Goal: Task Accomplishment & Management: Manage account settings

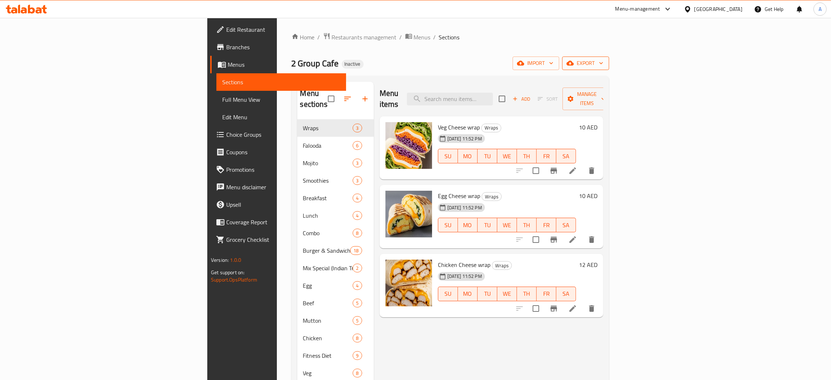
click at [605, 63] on icon "button" at bounding box center [600, 62] width 7 height 7
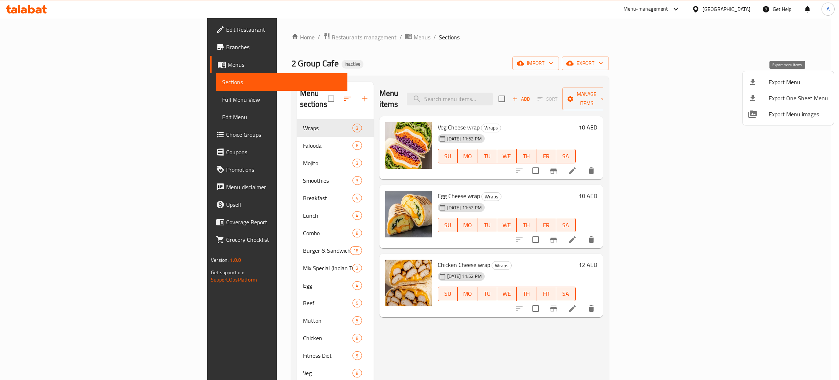
click at [770, 80] on span "Export Menu" at bounding box center [798, 82] width 59 height 9
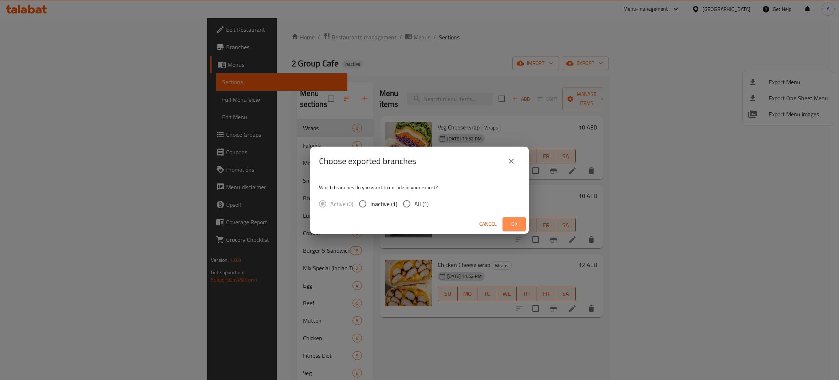
click at [515, 223] on span "Ok" at bounding box center [514, 223] width 12 height 9
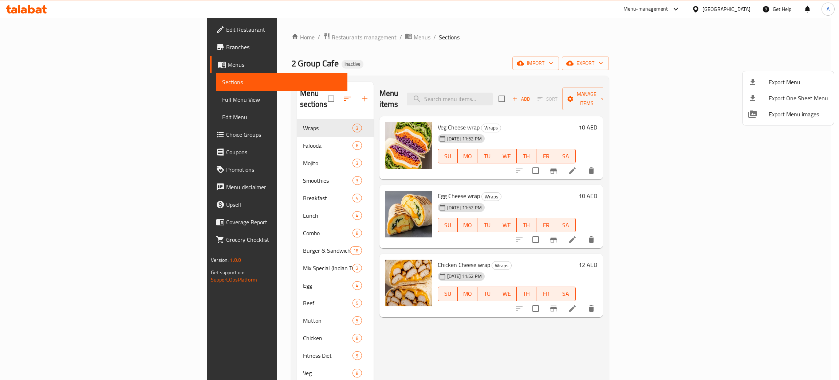
click at [30, 29] on div at bounding box center [419, 190] width 839 height 380
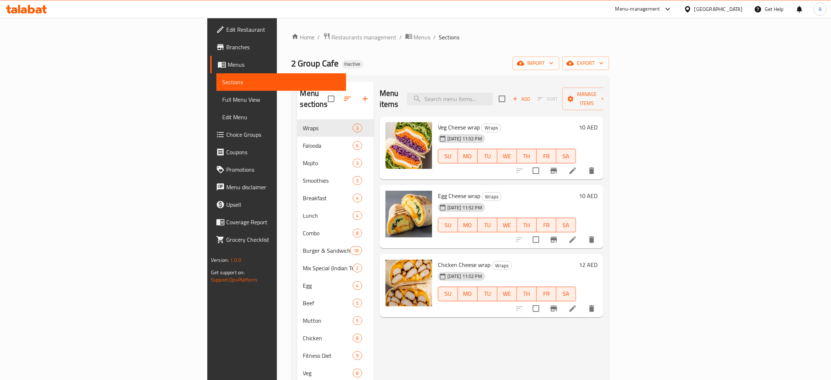
click at [226, 28] on span "Edit Restaurant" at bounding box center [283, 29] width 114 height 9
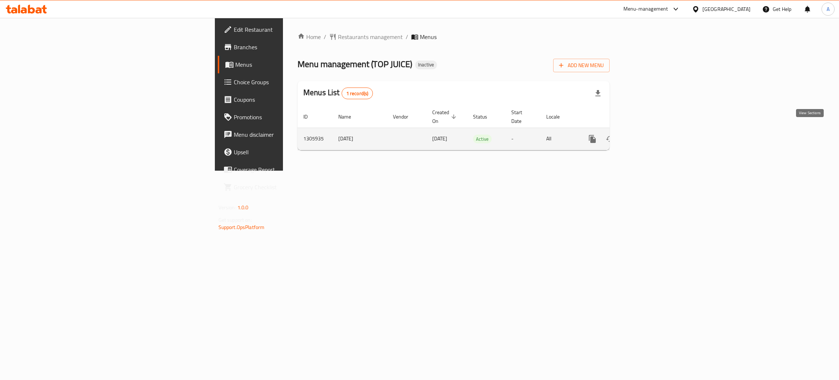
click at [649, 134] on icon "enhanced table" at bounding box center [645, 138] width 9 height 9
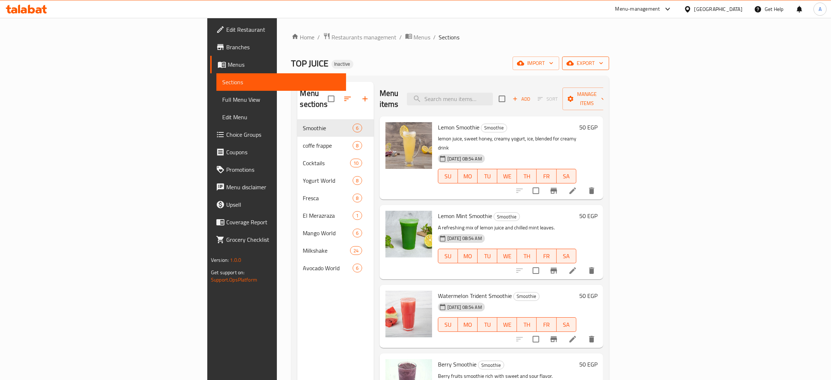
click at [605, 64] on icon "button" at bounding box center [600, 62] width 7 height 7
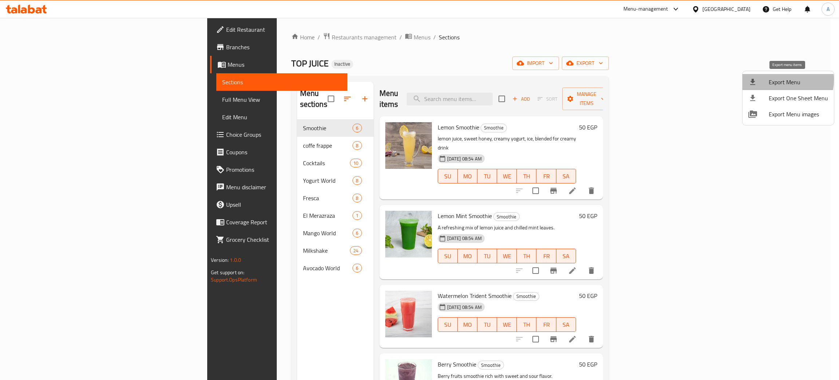
click at [770, 79] on span "Export Menu" at bounding box center [798, 82] width 59 height 9
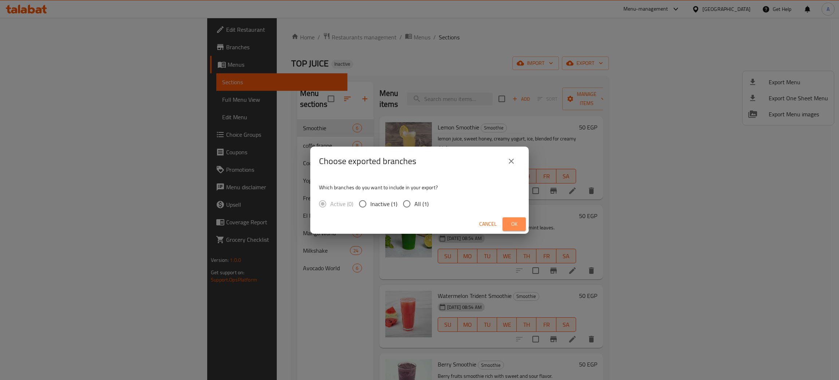
click at [513, 221] on span "Ok" at bounding box center [514, 223] width 12 height 9
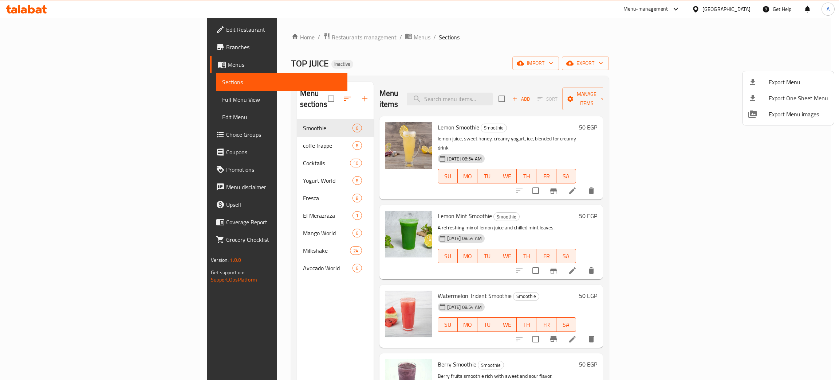
click at [746, 8] on div at bounding box center [419, 190] width 839 height 380
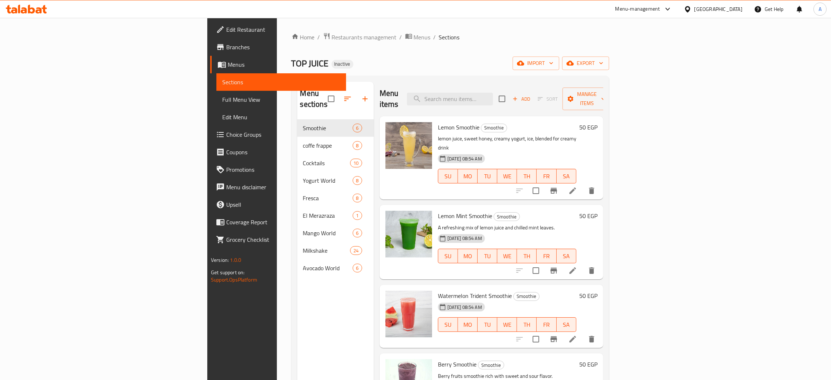
click at [738, 8] on div "Egypt" at bounding box center [718, 9] width 48 height 8
click at [663, 135] on div "Oman" at bounding box center [687, 140] width 109 height 17
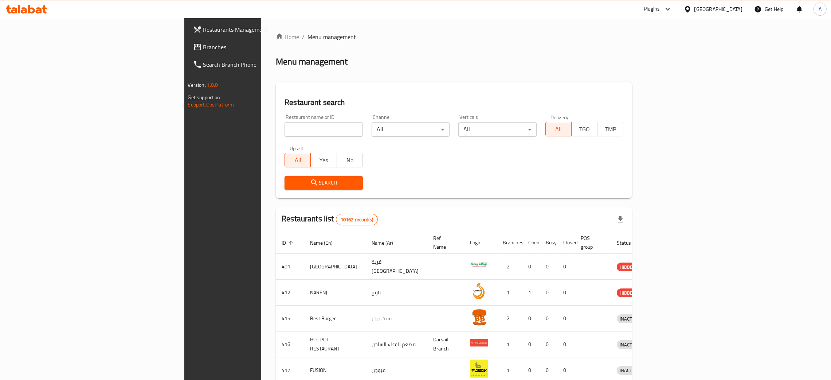
click at [284, 129] on input "search" at bounding box center [323, 129] width 78 height 15
paste input "JULY"
type input "JULY"
click button "Search" at bounding box center [323, 182] width 78 height 13
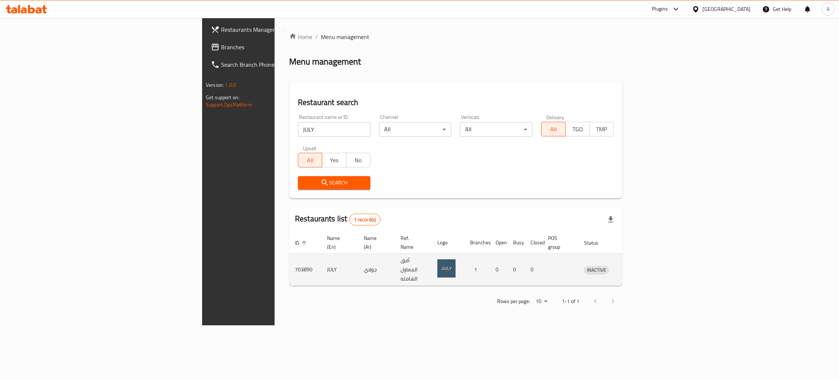
click at [632, 265] on icon "enhanced table" at bounding box center [628, 269] width 9 height 9
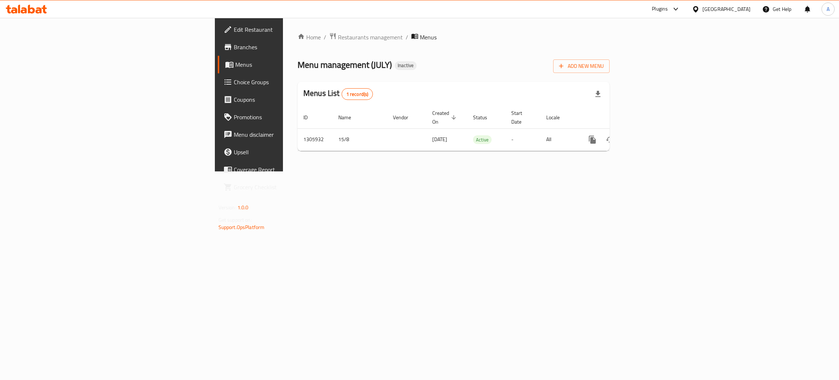
click at [234, 25] on span "Edit Restaurant" at bounding box center [291, 29] width 115 height 9
click at [648, 135] on icon "enhanced table" at bounding box center [645, 138] width 7 height 7
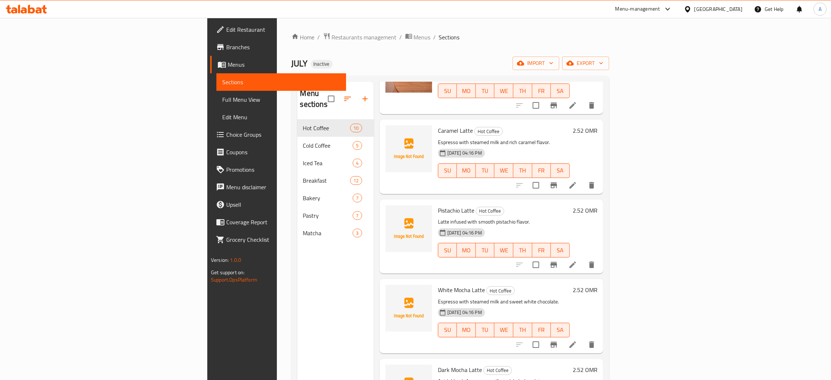
scroll to position [433, 0]
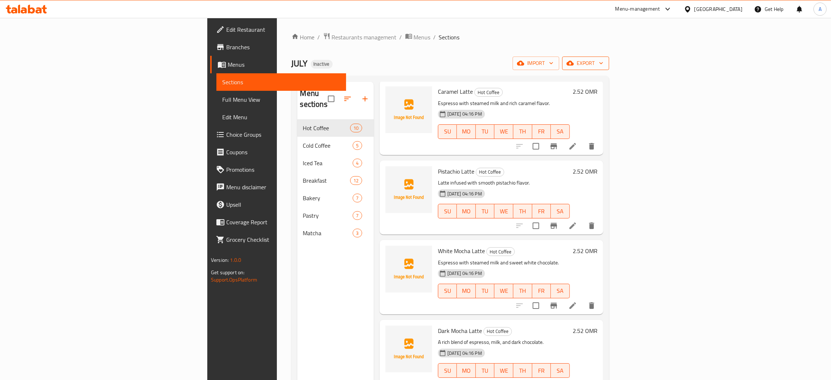
click at [605, 62] on icon "button" at bounding box center [600, 62] width 7 height 7
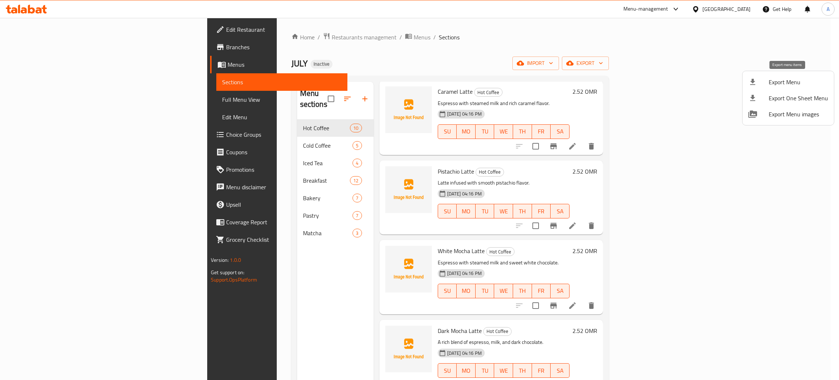
click at [782, 83] on span "Export Menu" at bounding box center [798, 82] width 59 height 9
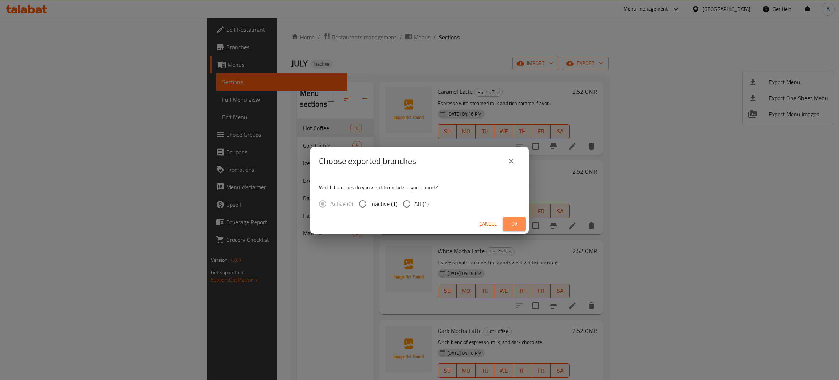
click at [515, 227] on span "Ok" at bounding box center [514, 223] width 12 height 9
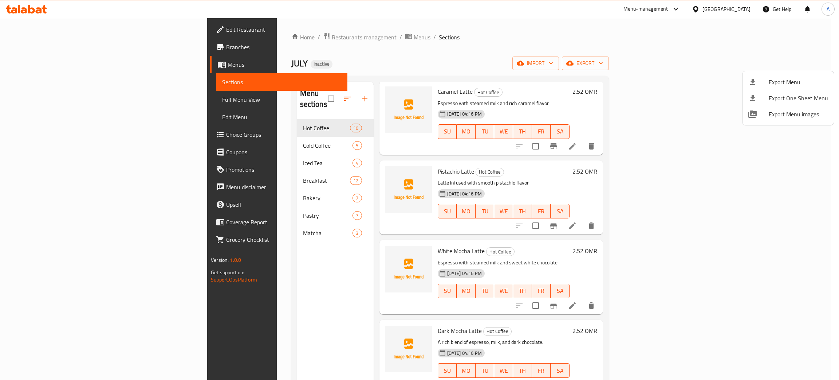
click at [508, 32] on div at bounding box center [419, 190] width 839 height 380
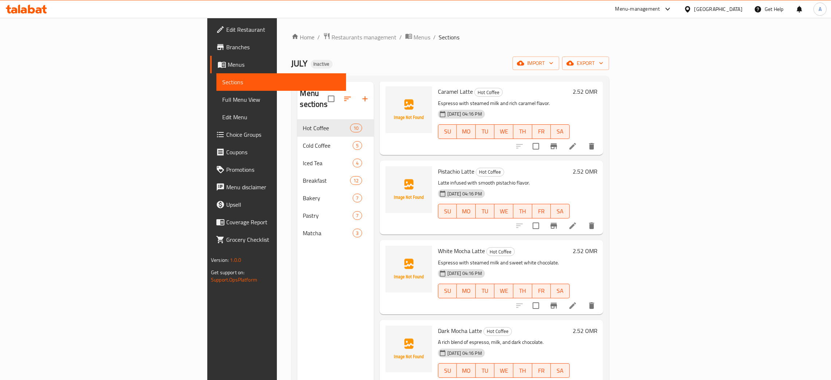
scroll to position [215, 0]
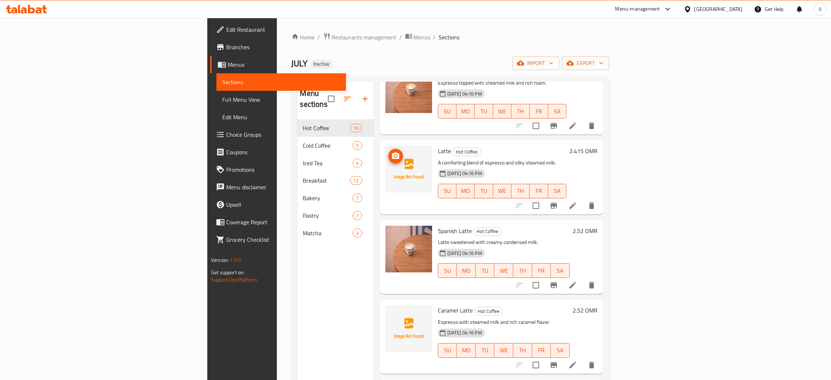
click at [385, 146] on img at bounding box center [408, 169] width 47 height 47
click at [391, 152] on icon "upload picture" at bounding box center [395, 156] width 9 height 9
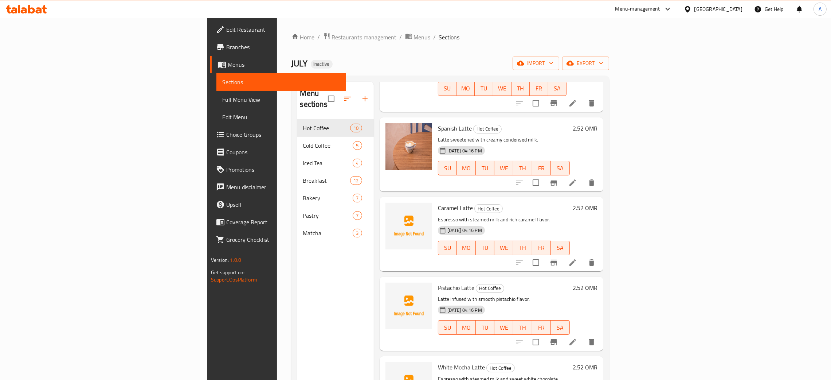
scroll to position [324, 0]
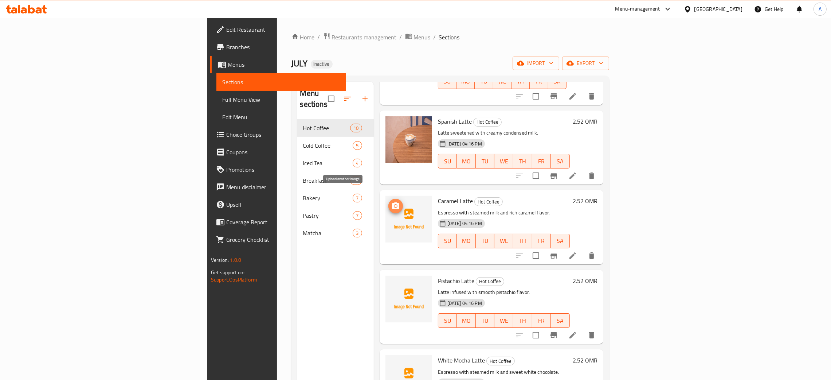
click at [394, 205] on circle "upload picture" at bounding box center [395, 206] width 2 height 2
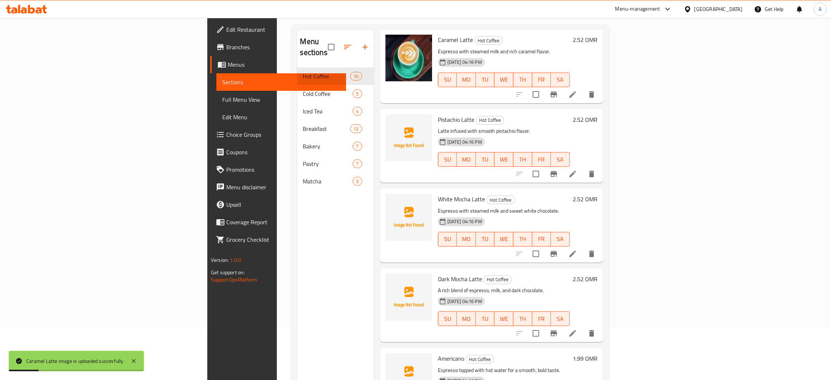
scroll to position [103, 0]
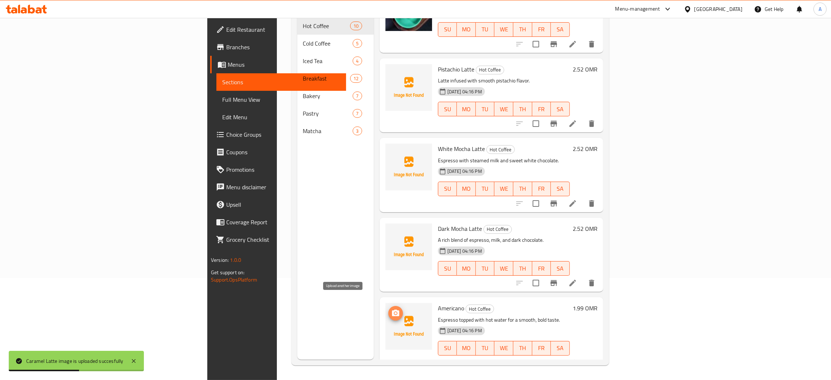
click at [388, 308] on span "upload picture" at bounding box center [395, 312] width 15 height 9
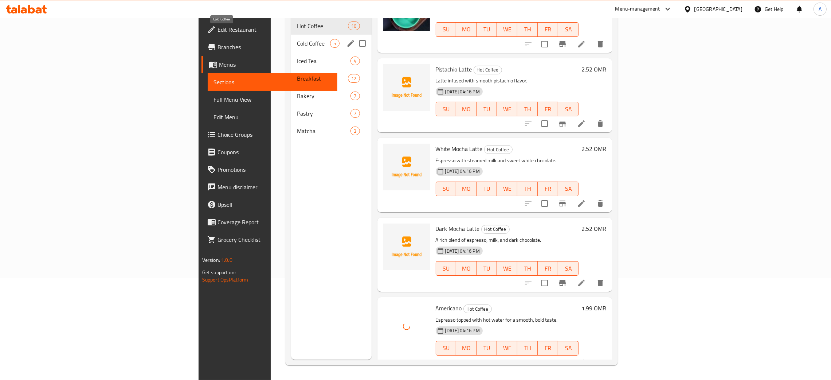
click at [297, 39] on span "Cold Coffee" at bounding box center [313, 43] width 33 height 9
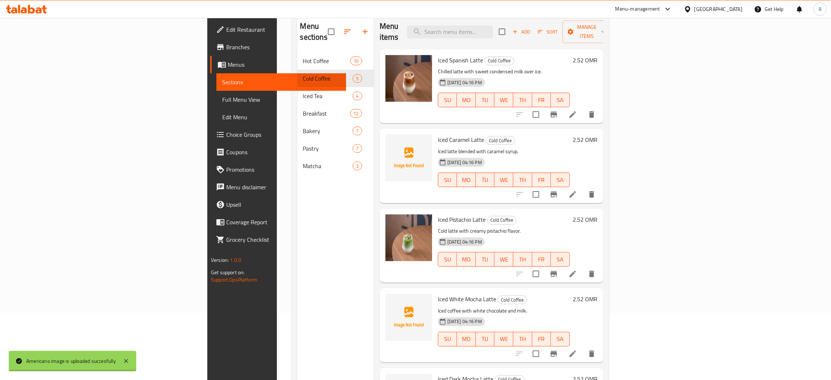
scroll to position [48, 0]
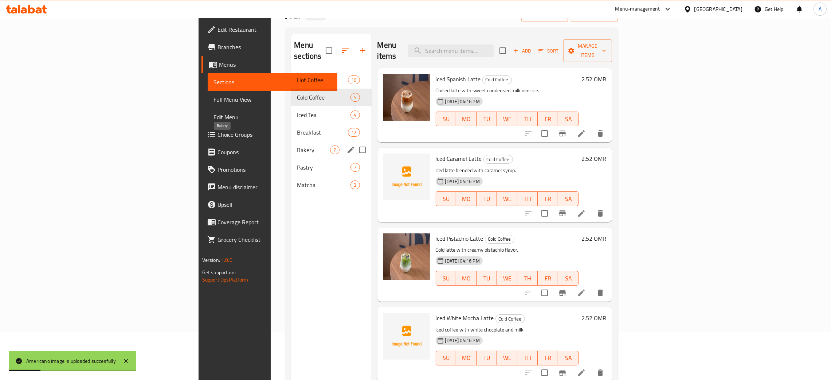
click at [297, 145] on span "Bakery" at bounding box center [313, 149] width 33 height 9
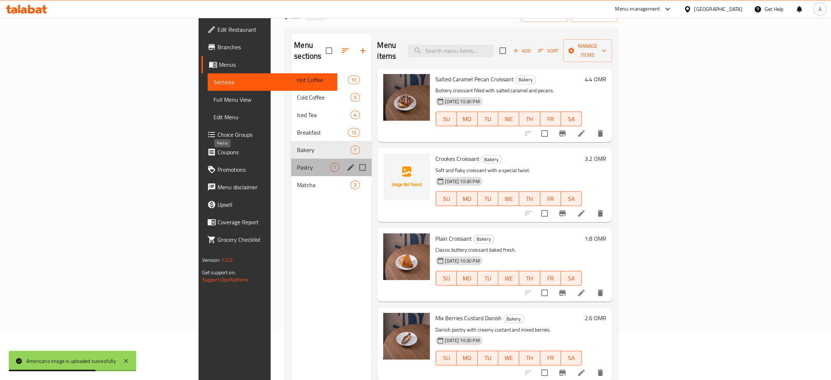
click at [297, 163] on span "Pastry" at bounding box center [313, 167] width 33 height 9
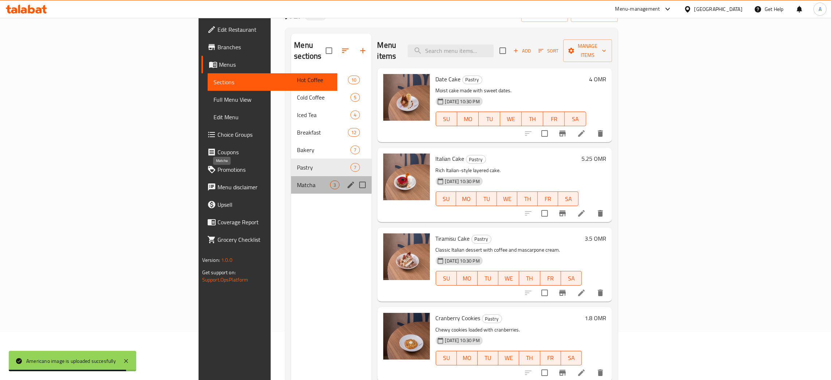
click at [297, 180] on span "Matcha" at bounding box center [313, 184] width 33 height 9
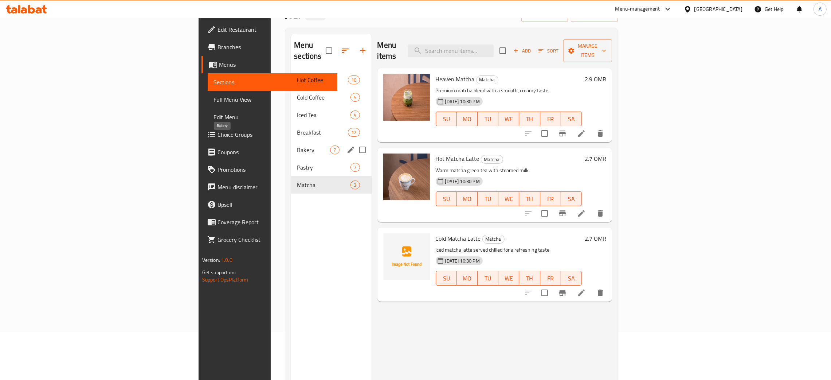
click at [297, 145] on span "Bakery" at bounding box center [313, 149] width 33 height 9
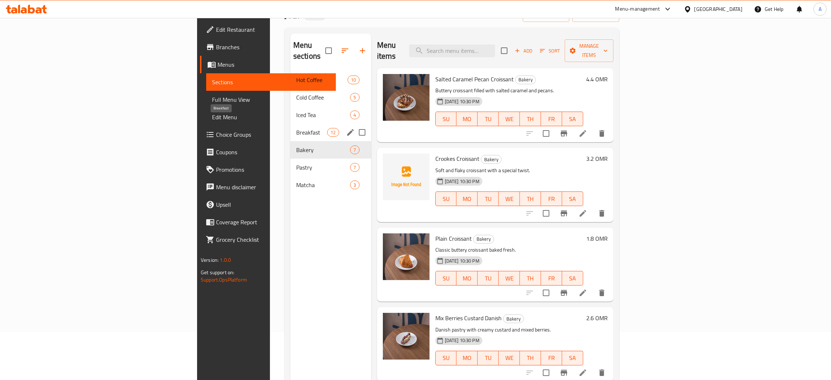
click at [296, 128] on span "Breakfast" at bounding box center [311, 132] width 31 height 9
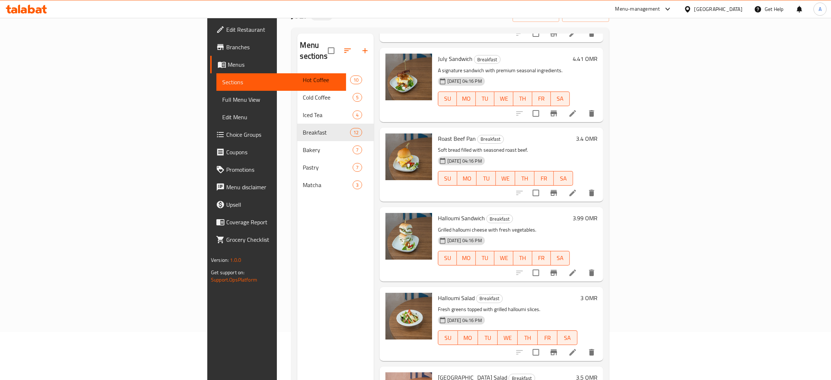
scroll to position [593, 0]
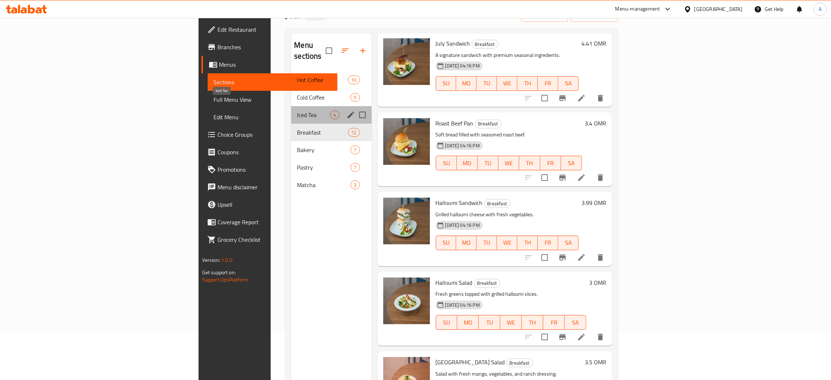
click at [297, 110] on span "Iced Tea" at bounding box center [313, 114] width 33 height 9
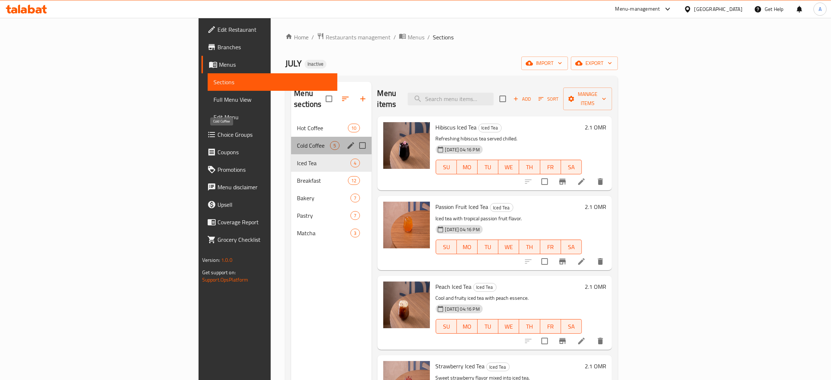
click at [297, 141] on span "Cold Coffee" at bounding box center [313, 145] width 33 height 9
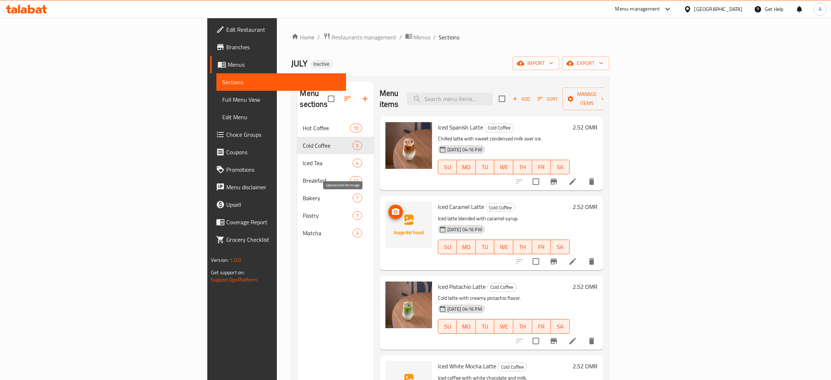
click at [388, 207] on span "upload picture" at bounding box center [395, 211] width 15 height 9
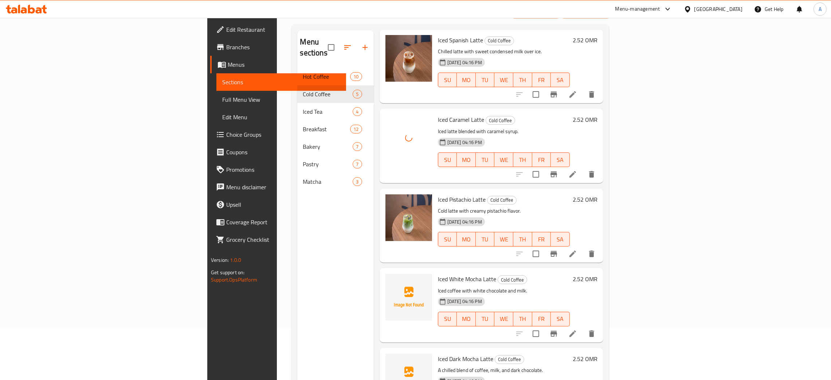
scroll to position [103, 0]
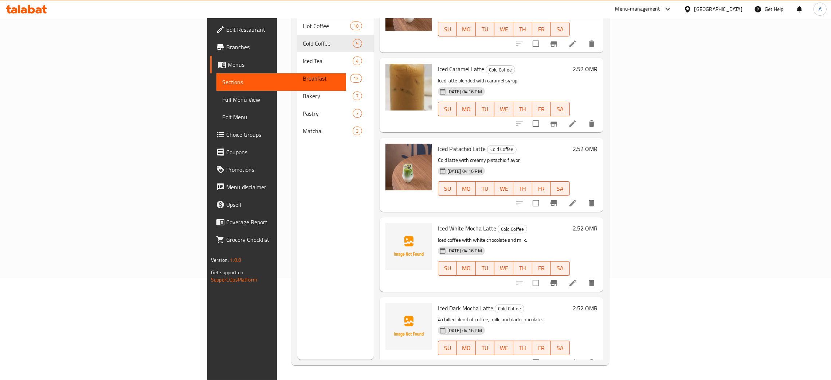
click at [38, 13] on icon at bounding box center [39, 10] width 6 height 6
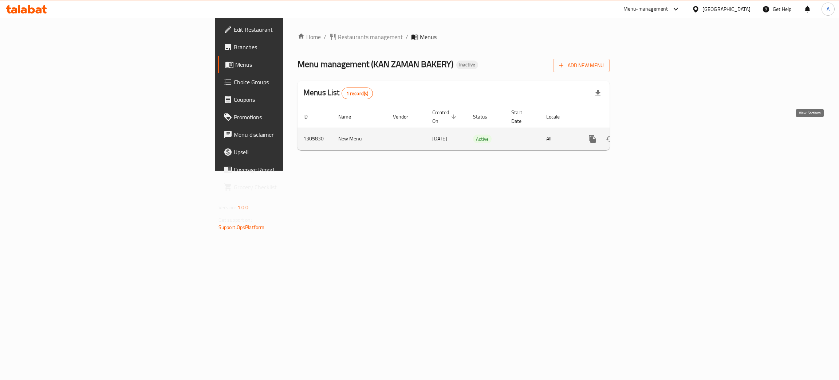
click at [648, 135] on icon "enhanced table" at bounding box center [645, 138] width 7 height 7
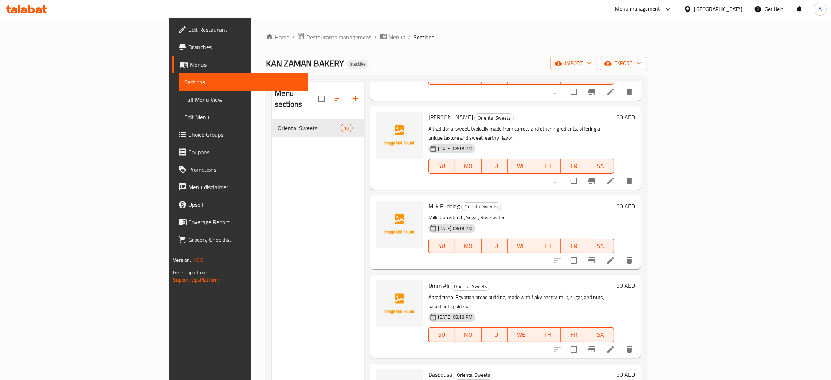
click at [388, 40] on span "Menus" at bounding box center [396, 37] width 17 height 9
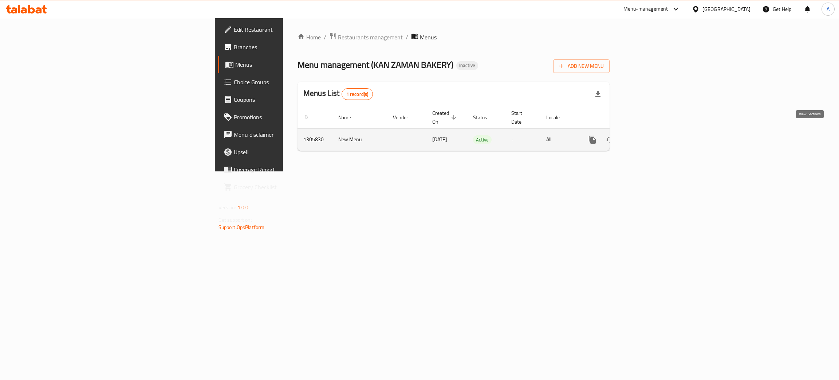
click at [654, 137] on link "enhanced table" at bounding box center [644, 139] width 17 height 17
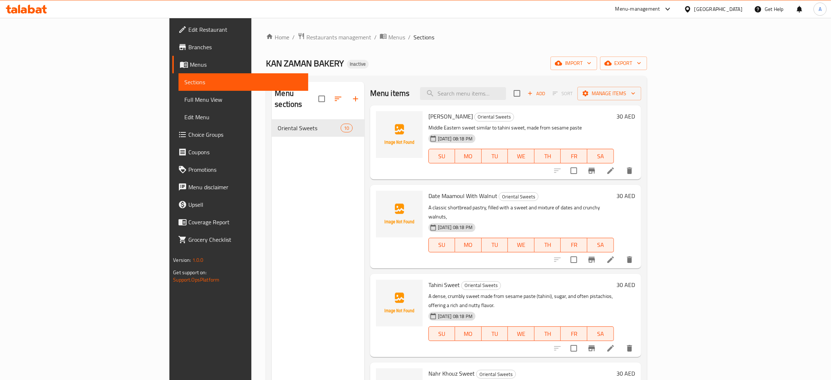
click at [38, 12] on icon at bounding box center [26, 9] width 41 height 9
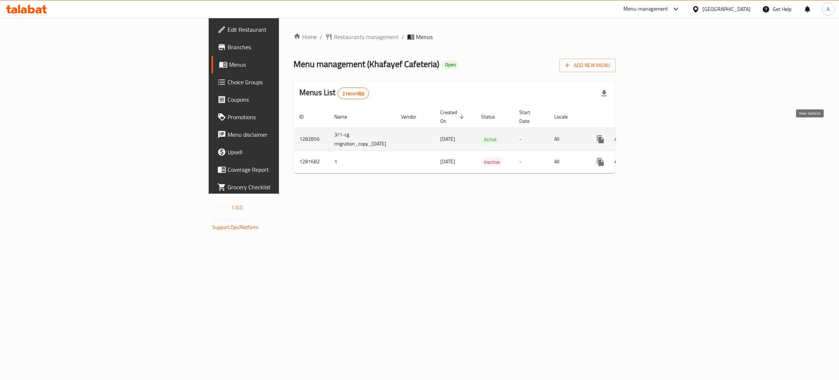
click at [657, 135] on icon "enhanced table" at bounding box center [653, 139] width 9 height 9
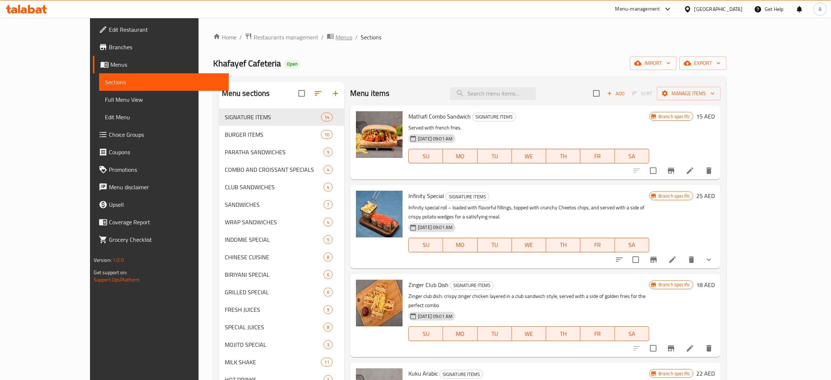
click at [335, 39] on span "Menus" at bounding box center [343, 37] width 17 height 9
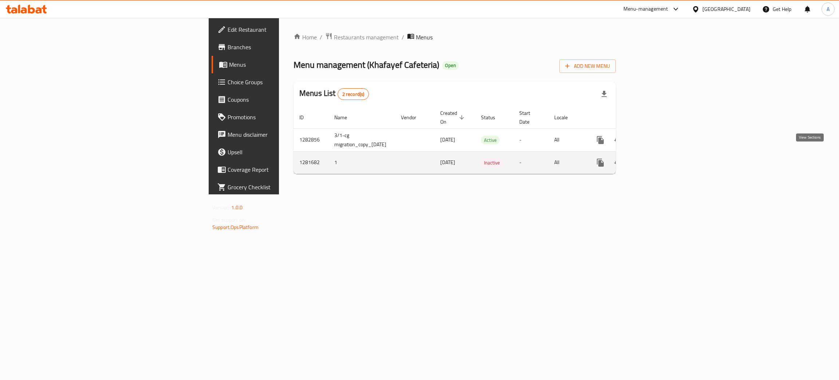
click at [656, 159] on icon "enhanced table" at bounding box center [653, 162] width 7 height 7
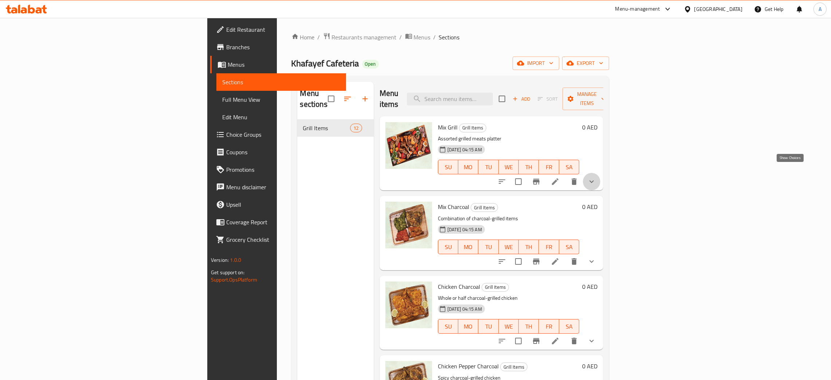
click at [596, 177] on icon "show more" at bounding box center [591, 181] width 9 height 9
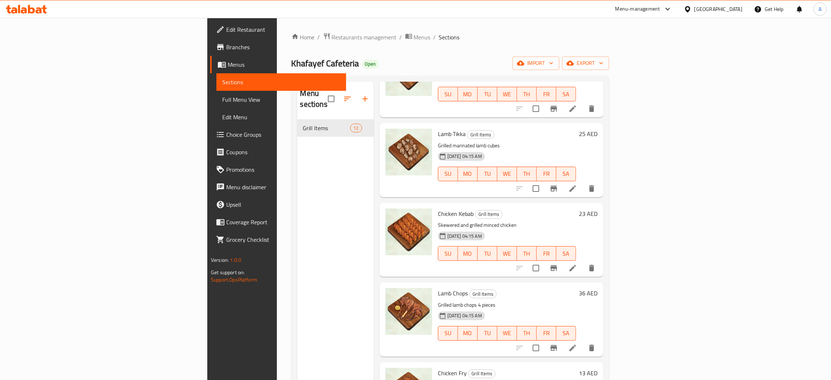
scroll to position [447, 0]
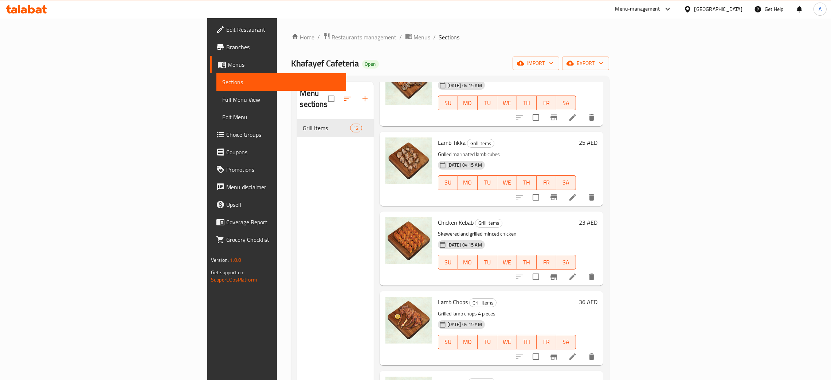
drag, startPoint x: 47, startPoint y: 98, endPoint x: 63, endPoint y: 106, distance: 18.6
click at [222, 98] on span "Full Menu View" at bounding box center [281, 99] width 118 height 9
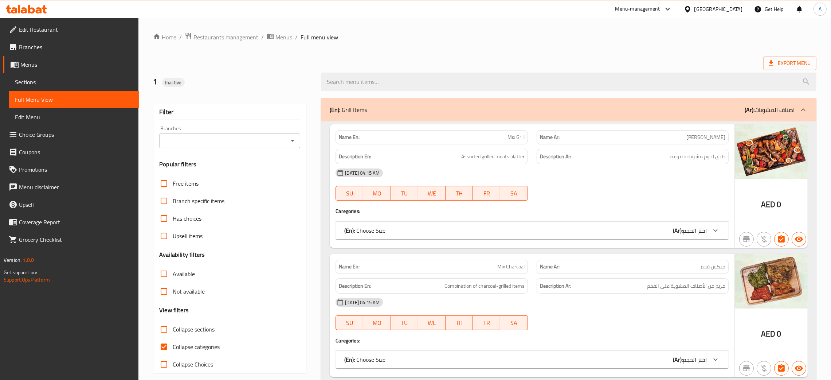
click at [583, 227] on div "(En): Choose Size (Ar): اختر الحجم" at bounding box center [525, 230] width 362 height 9
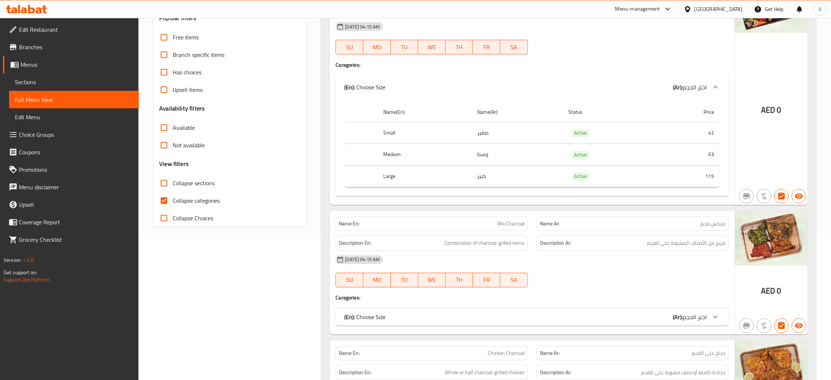
scroll to position [219, 0]
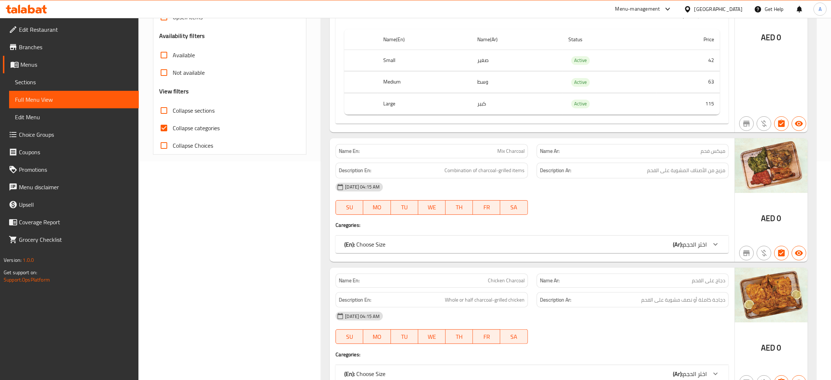
click at [598, 26] on div "(En): Choose Size (Ar): اختر الحجم" at bounding box center [531, 14] width 393 height 23
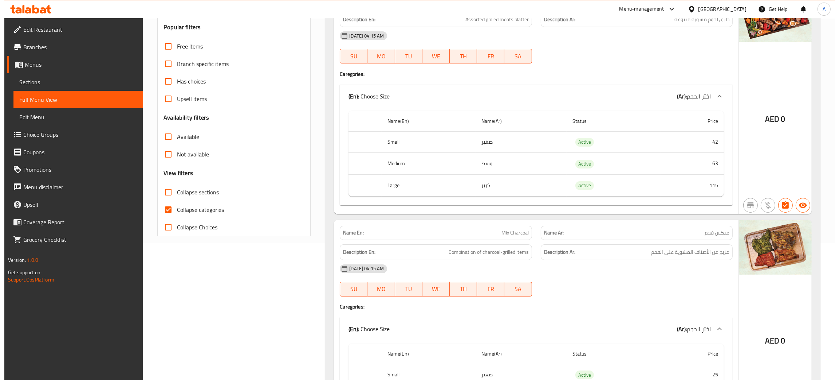
scroll to position [0, 0]
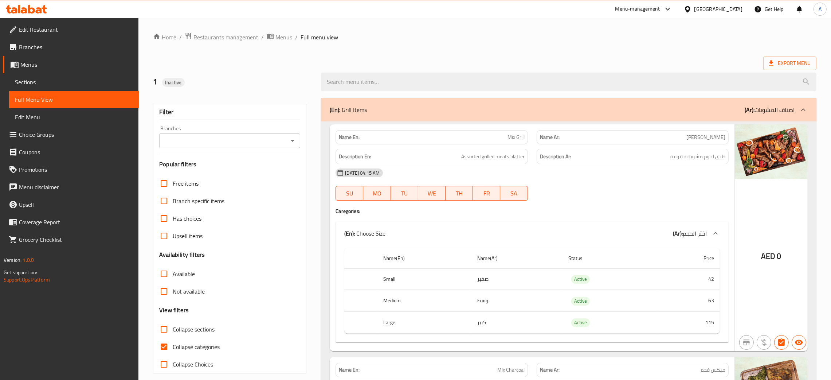
click at [281, 35] on span "Menus" at bounding box center [283, 37] width 17 height 9
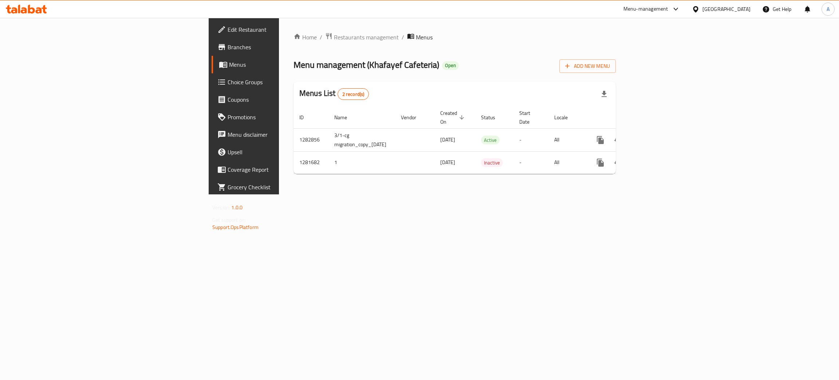
click at [228, 45] on span "Branches" at bounding box center [285, 47] width 115 height 9
